Goal: Transaction & Acquisition: Purchase product/service

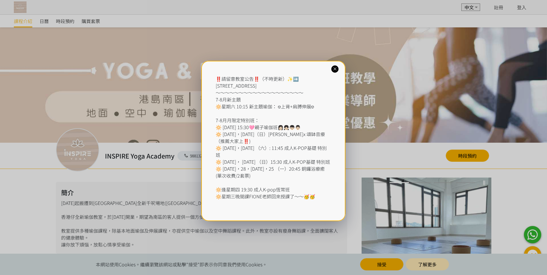
click at [334, 69] on icon at bounding box center [334, 68] width 5 height 5
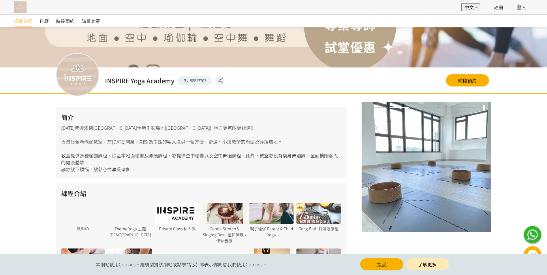
scroll to position [8, 0]
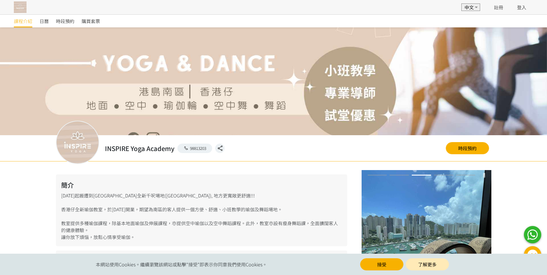
click at [67, 23] on span "時段預約" at bounding box center [65, 21] width 18 height 7
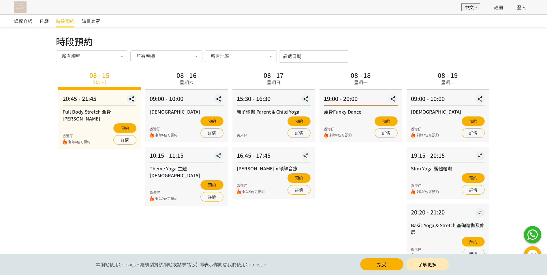
click at [90, 25] on link "購買套票" at bounding box center [91, 21] width 18 height 13
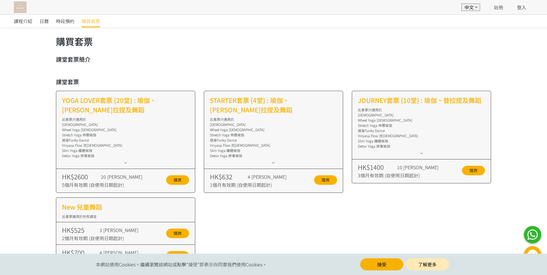
click at [48, 23] on span "日曆" at bounding box center [44, 21] width 9 height 7
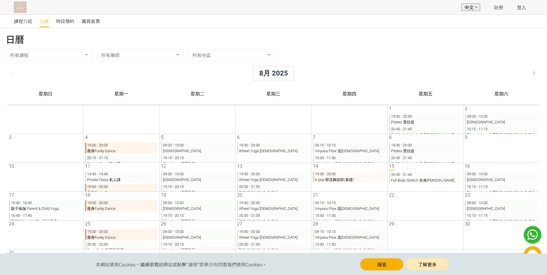
click at [27, 20] on span "課程介紹" at bounding box center [23, 21] width 18 height 7
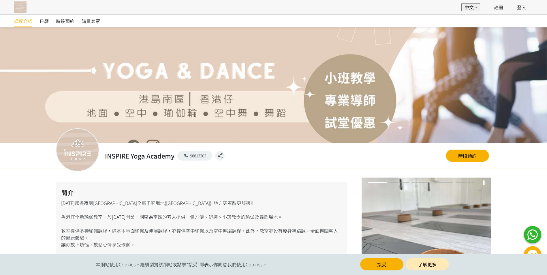
scroll to position [238, 0]
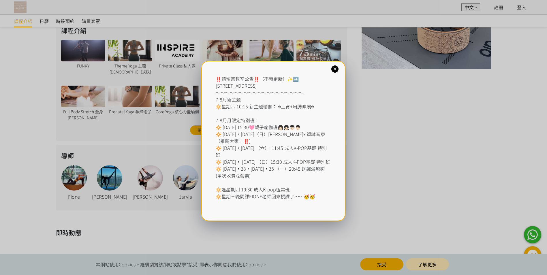
click at [334, 66] on icon at bounding box center [334, 68] width 5 height 5
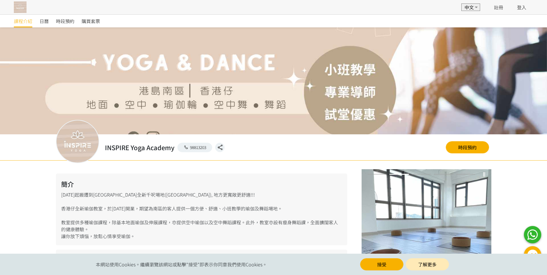
scroll to position [8, 0]
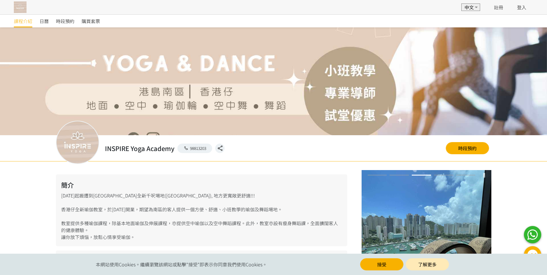
click at [374, 263] on button "接受" at bounding box center [381, 265] width 43 height 12
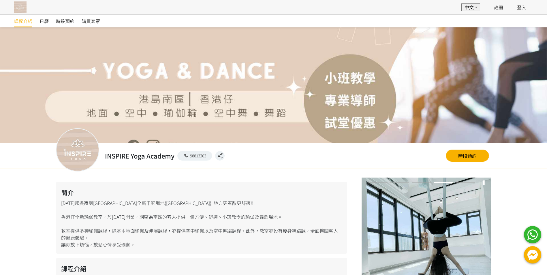
scroll to position [29, 0]
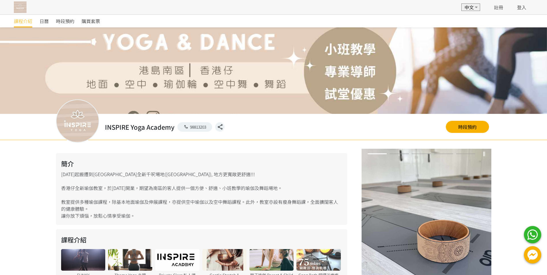
drag, startPoint x: 143, startPoint y: 201, endPoint x: 311, endPoint y: 207, distance: 167.8
click at [311, 207] on div "簡介 2024年9月起搬遷到香港仔全新千呎場地(朗盈商業大廈), 地方更寬敞更舒適!!! 香港仔全新瑜伽教室，於2022年開業，期望為南區的客人提供一個方便、…" at bounding box center [201, 189] width 291 height 72
drag, startPoint x: 311, startPoint y: 207, endPoint x: 312, endPoint y: 221, distance: 14.0
click at [312, 221] on div "簡介 2024年9月起搬遷到香港仔全新千呎場地(朗盈商業大廈), 地方更寬敞更舒適!!! 香港仔全新瑜伽教室，於2022年開業，期望為南區的客人提供一個方便、…" at bounding box center [201, 189] width 291 height 72
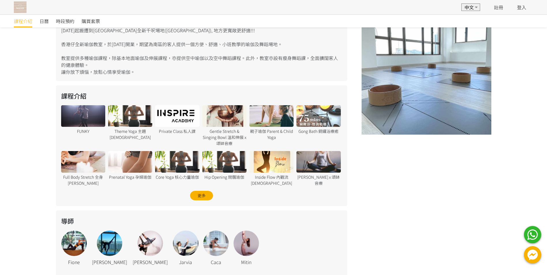
scroll to position [173, 0]
click at [195, 195] on div "更多" at bounding box center [201, 196] width 23 height 10
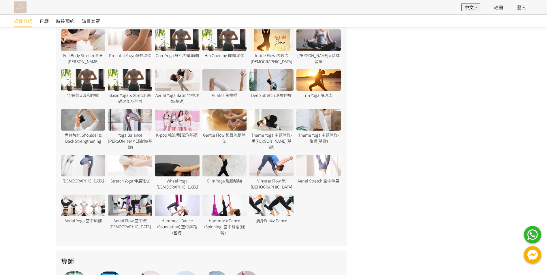
scroll to position [289, 0]
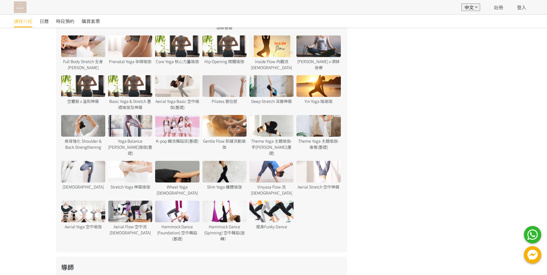
click at [73, 201] on div at bounding box center [83, 212] width 44 height 22
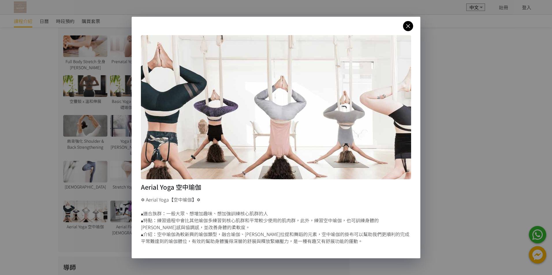
click at [410, 30] on link at bounding box center [408, 26] width 10 height 10
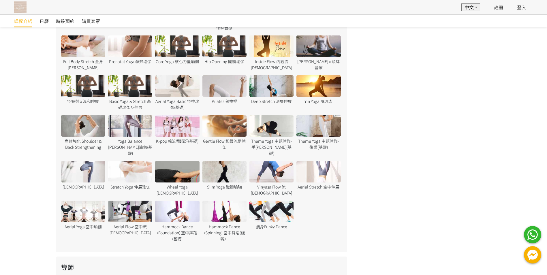
click at [149, 201] on div at bounding box center [130, 212] width 44 height 22
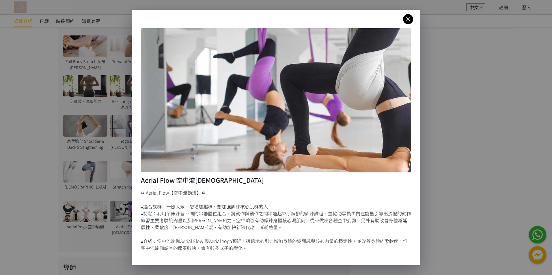
click at [405, 18] on icon at bounding box center [408, 19] width 10 height 7
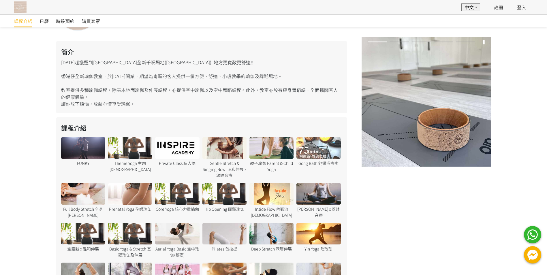
scroll to position [87, 0]
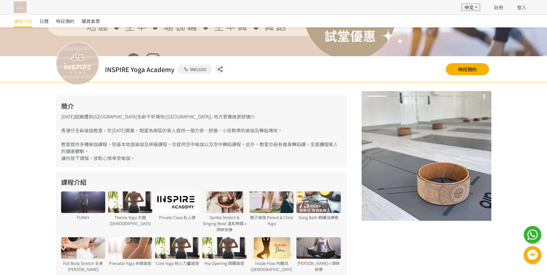
click at [480, 163] on img at bounding box center [427, 156] width 130 height 130
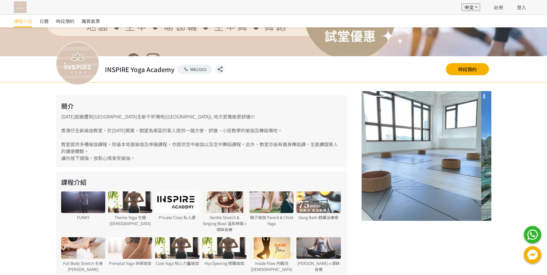
drag, startPoint x: 432, startPoint y: 105, endPoint x: 292, endPoint y: 126, distance: 141.6
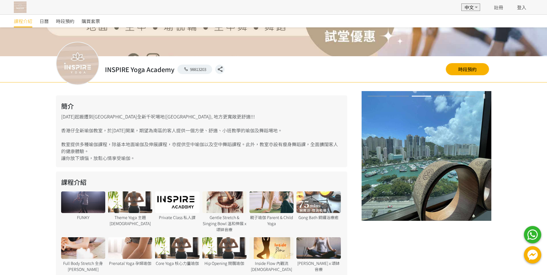
drag, startPoint x: 437, startPoint y: 163, endPoint x: 262, endPoint y: 194, distance: 177.6
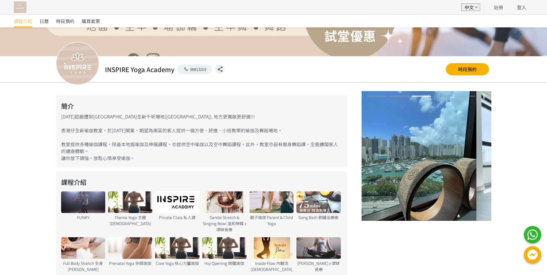
drag, startPoint x: 417, startPoint y: 165, endPoint x: 283, endPoint y: 190, distance: 137.1
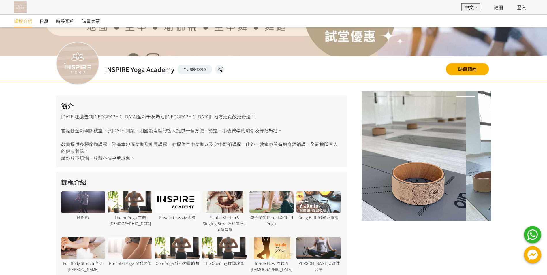
drag, startPoint x: 485, startPoint y: 153, endPoint x: 301, endPoint y: 196, distance: 188.9
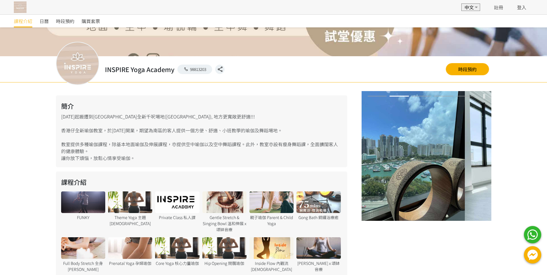
drag, startPoint x: 462, startPoint y: 158, endPoint x: 225, endPoint y: 205, distance: 241.4
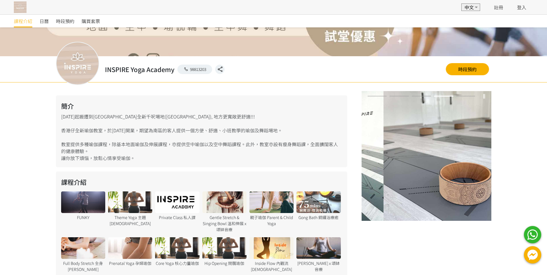
drag, startPoint x: 472, startPoint y: 161, endPoint x: 235, endPoint y: 206, distance: 241.5
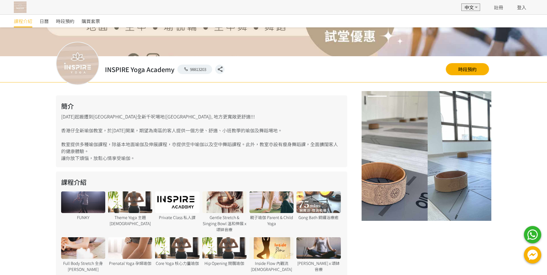
drag, startPoint x: 480, startPoint y: 153, endPoint x: 203, endPoint y: 203, distance: 281.2
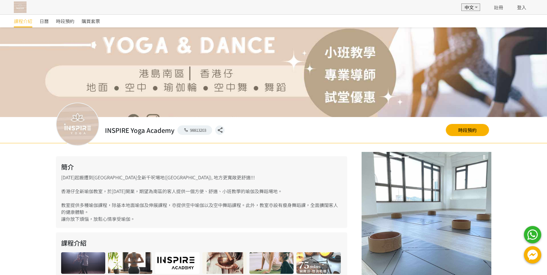
scroll to position [58, 0]
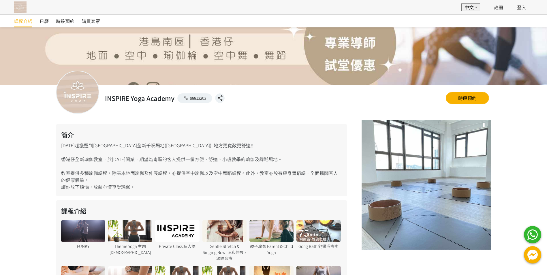
click at [470, 97] on link "時段預約" at bounding box center [467, 98] width 43 height 12
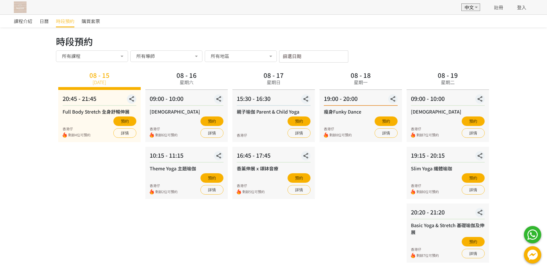
click at [81, 25] on div "時段預約" at bounding box center [69, 21] width 26 height 13
click at [85, 22] on span "購買套票" at bounding box center [91, 21] width 18 height 7
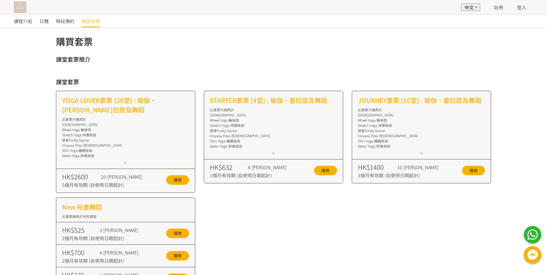
click at [22, 6] on img at bounding box center [20, 7] width 13 height 12
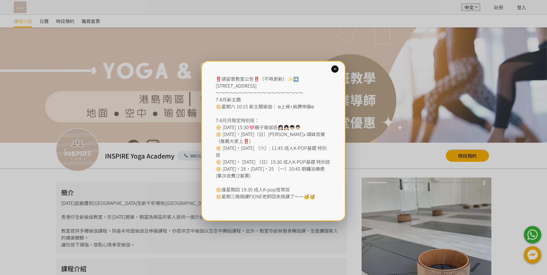
click at [82, 21] on div "‼️請留意教室公告‼️（不時更新）✨➡️ 香港仔東勝道10號朗盈商業大廈9樓 ～～～～～～～～～～～～～～～～～～～ 7-8月新主題 🔆星期六 10:15 新…" at bounding box center [273, 137] width 547 height 275
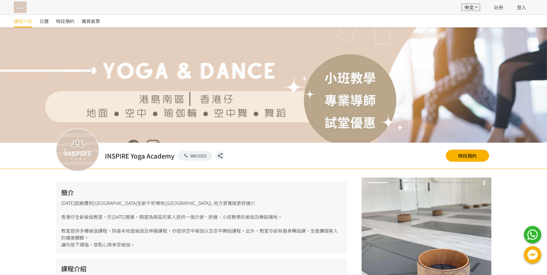
click at [86, 25] on link "購買套票" at bounding box center [91, 21] width 18 height 13
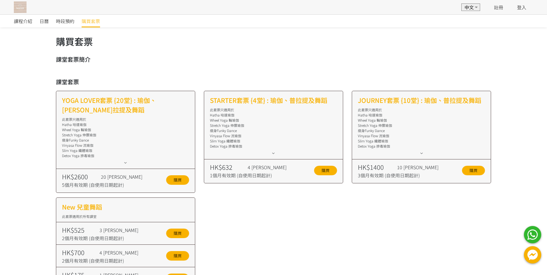
click at [274, 154] on icon at bounding box center [273, 153] width 6 height 5
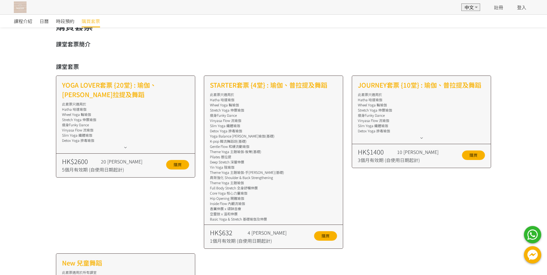
scroll to position [29, 0]
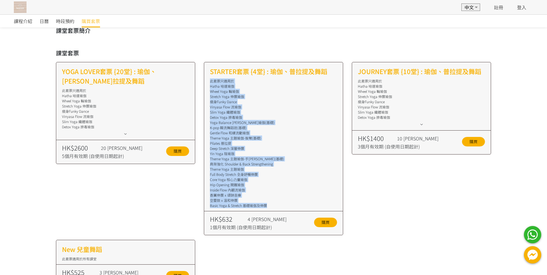
drag, startPoint x: 273, startPoint y: 205, endPoint x: 206, endPoint y: 78, distance: 142.5
click at [206, 78] on div "STARTER套票 {4堂} : 瑜伽、普拉提及舞蹈 此套票只適用於 Hatha 哈達瑜伽 Wheel Yoga 輪瑜伽 Stretch Yoga 伸展瑜伽 …" at bounding box center [273, 148] width 139 height 173
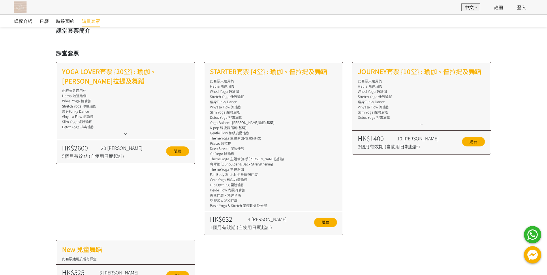
click at [422, 124] on icon at bounding box center [422, 124] width 6 height 5
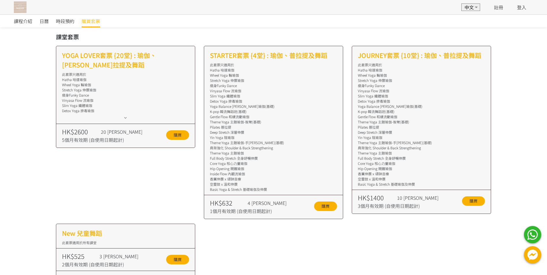
scroll to position [37, 0]
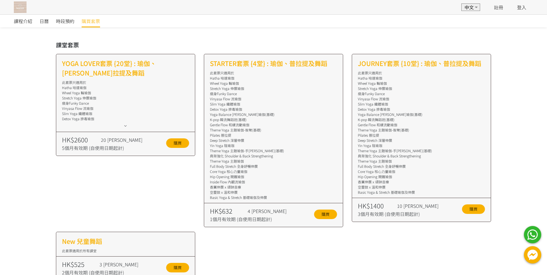
click at [124, 126] on icon at bounding box center [125, 126] width 6 height 5
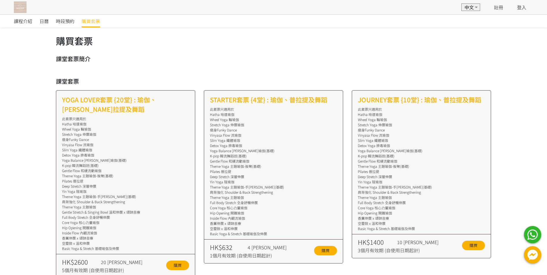
scroll to position [0, 0]
